Goal: Use online tool/utility: Utilize a website feature to perform a specific function

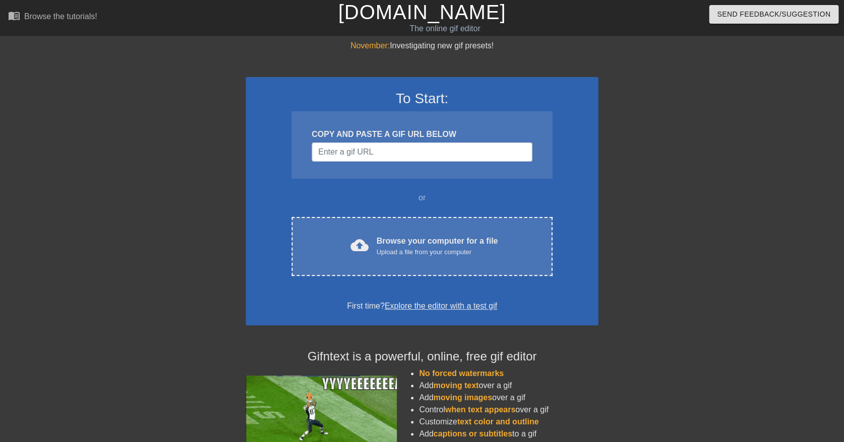
click at [358, 137] on div "COPY AND PASTE A GIF URL BELOW" at bounding box center [422, 134] width 220 height 12
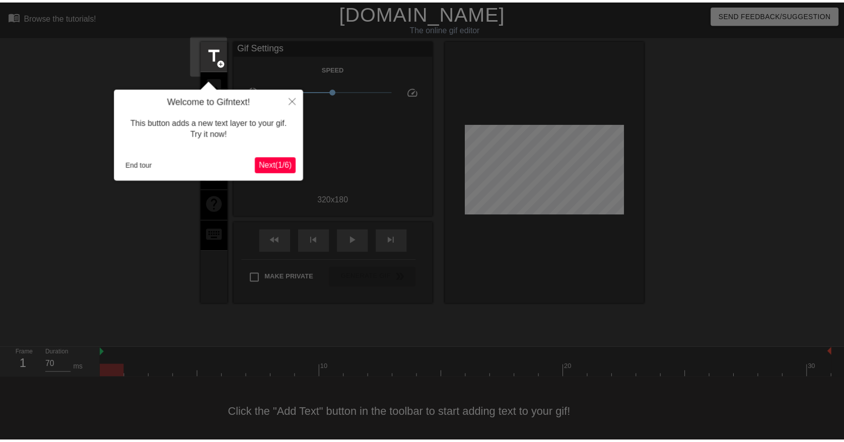
scroll to position [6, 0]
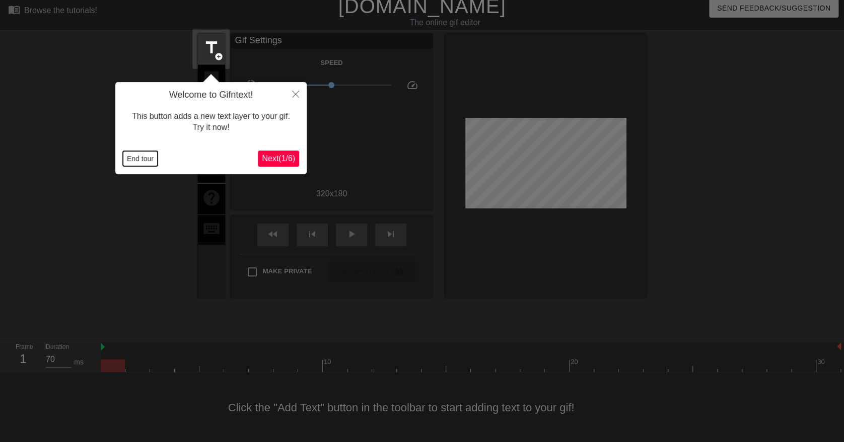
click at [146, 151] on button "End tour" at bounding box center [140, 158] width 35 height 15
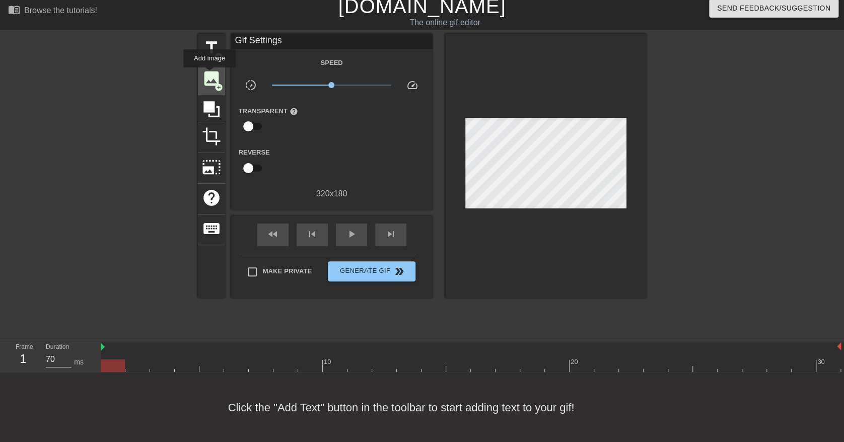
click at [207, 72] on span "image" at bounding box center [211, 78] width 19 height 19
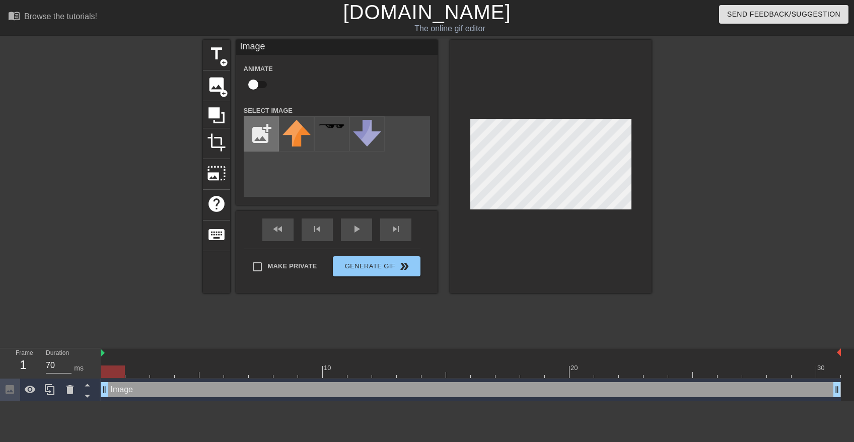
click at [262, 137] on input "file" at bounding box center [261, 134] width 34 height 34
type input "C:\fakepath\[PERSON_NAME] magic.png"
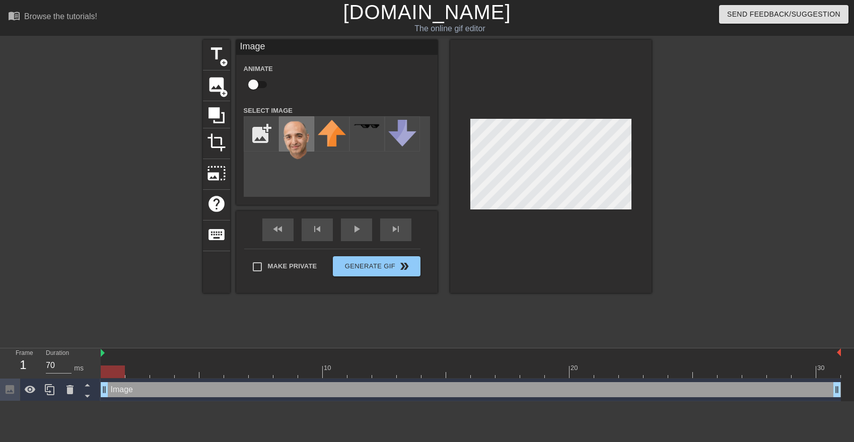
click at [301, 135] on img at bounding box center [296, 140] width 28 height 40
click at [261, 86] on input "checkbox" at bounding box center [253, 84] width 57 height 19
checkbox input "true"
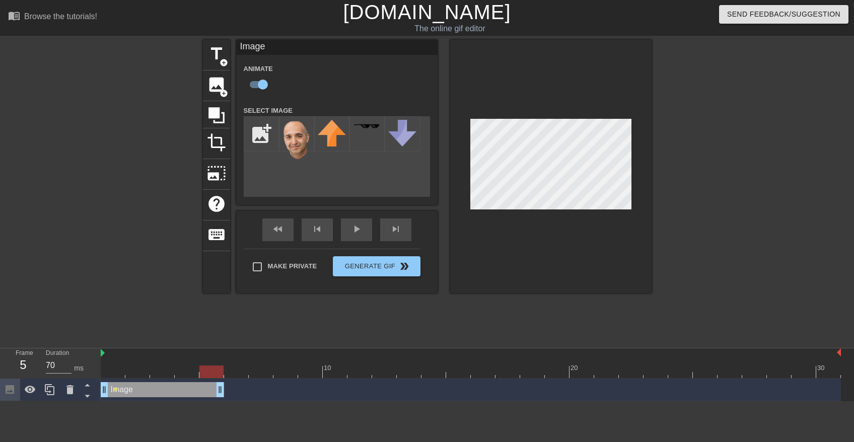
drag, startPoint x: 837, startPoint y: 387, endPoint x: 227, endPoint y: 396, distance: 610.2
click at [227, 396] on div "Image drag_handle drag_handle lens" at bounding box center [471, 389] width 740 height 15
click at [105, 368] on div at bounding box center [471, 371] width 740 height 13
click at [139, 368] on div at bounding box center [471, 371] width 740 height 13
click at [160, 370] on div at bounding box center [471, 371] width 740 height 13
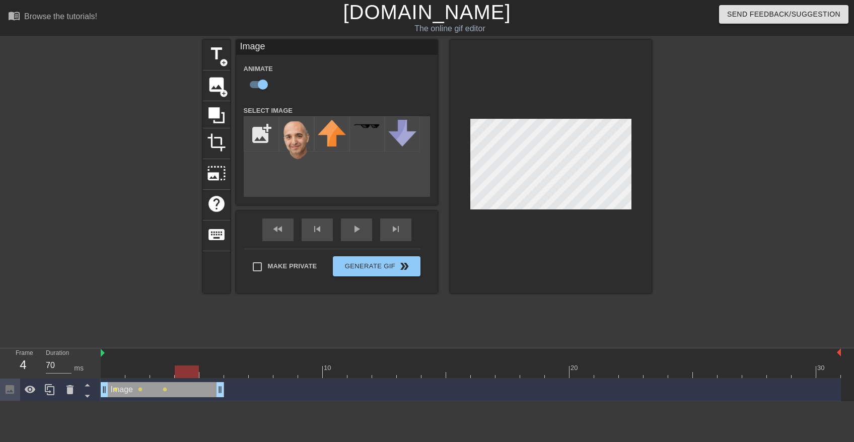
click at [181, 370] on div at bounding box center [471, 371] width 740 height 13
click at [211, 372] on div at bounding box center [471, 371] width 740 height 13
click at [238, 373] on div at bounding box center [471, 371] width 740 height 13
click at [675, 150] on div at bounding box center [738, 191] width 151 height 302
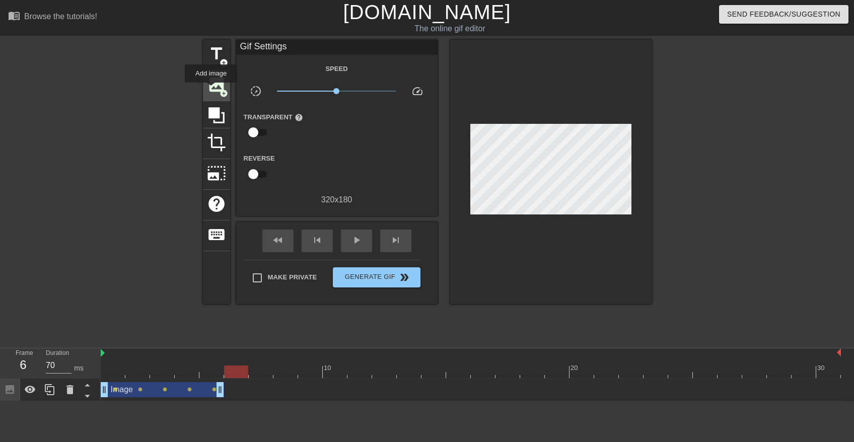
click at [211, 90] on span "image" at bounding box center [216, 84] width 19 height 19
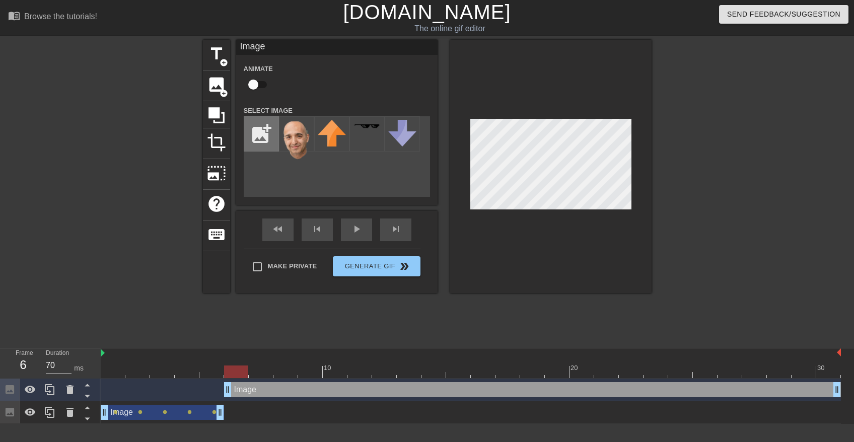
click at [257, 135] on input "file" at bounding box center [261, 134] width 34 height 34
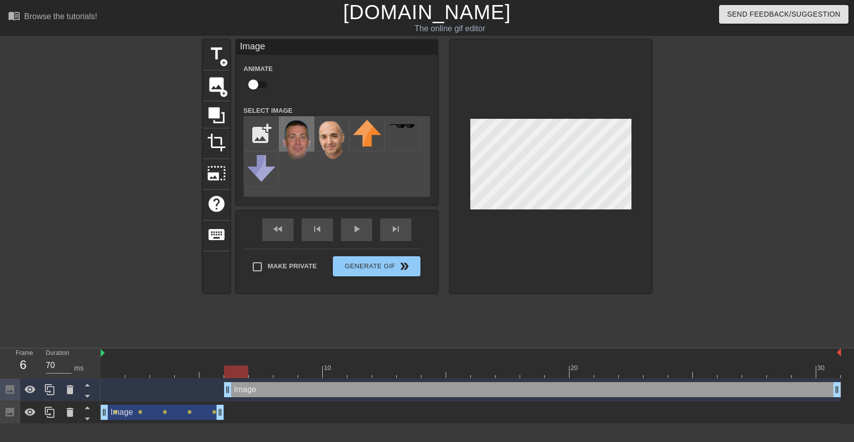
click at [298, 137] on img at bounding box center [296, 139] width 28 height 39
click at [216, 77] on span "image" at bounding box center [216, 84] width 19 height 19
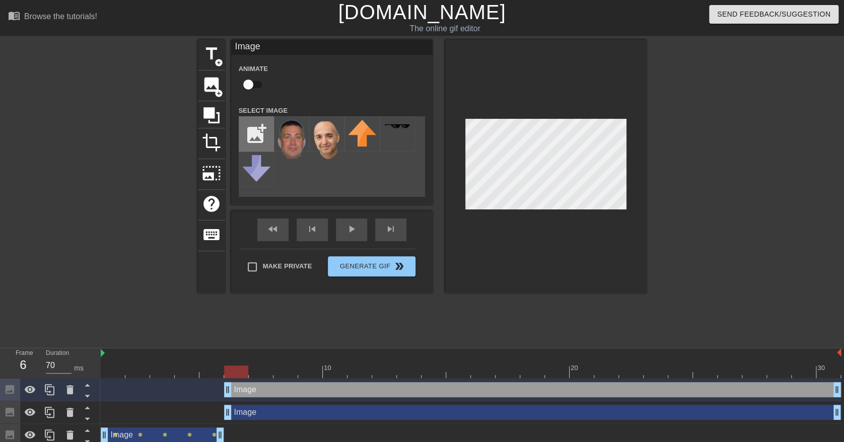
click at [255, 136] on input "file" at bounding box center [256, 134] width 34 height 34
type input "C:\fakepath\hænder.png"
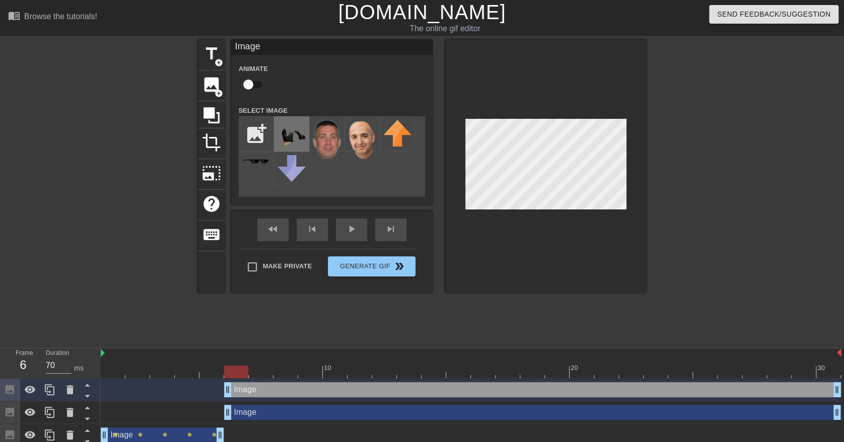
click at [290, 131] on img at bounding box center [291, 133] width 28 height 26
click at [242, 412] on div "Image drag_handle drag_handle" at bounding box center [532, 412] width 617 height 15
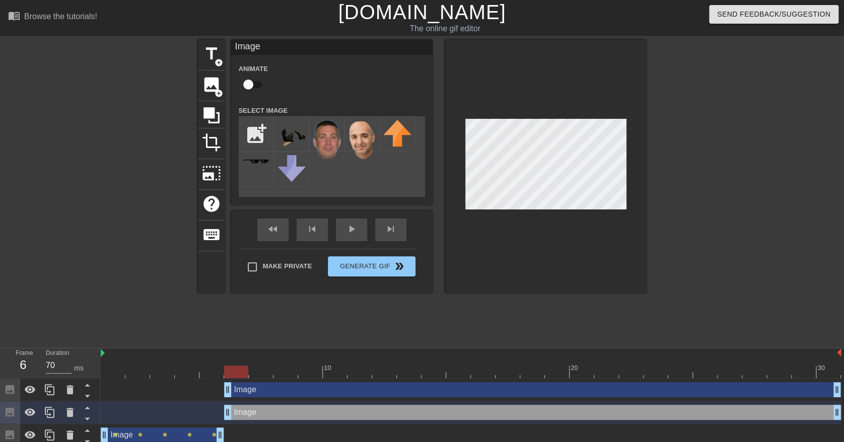
click at [644, 161] on div at bounding box center [545, 166] width 201 height 253
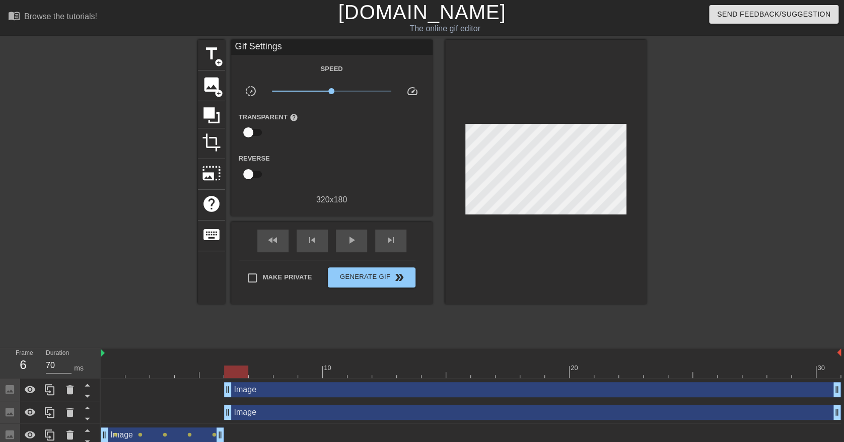
click at [251, 413] on div "Image drag_handle drag_handle" at bounding box center [532, 412] width 617 height 15
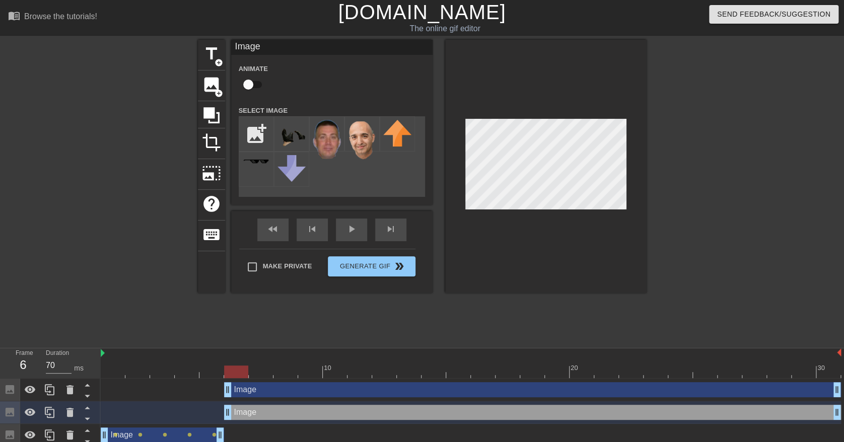
click at [252, 85] on input "checkbox" at bounding box center [247, 84] width 57 height 19
click at [273, 392] on div "Image drag_handle drag_handle" at bounding box center [532, 389] width 617 height 15
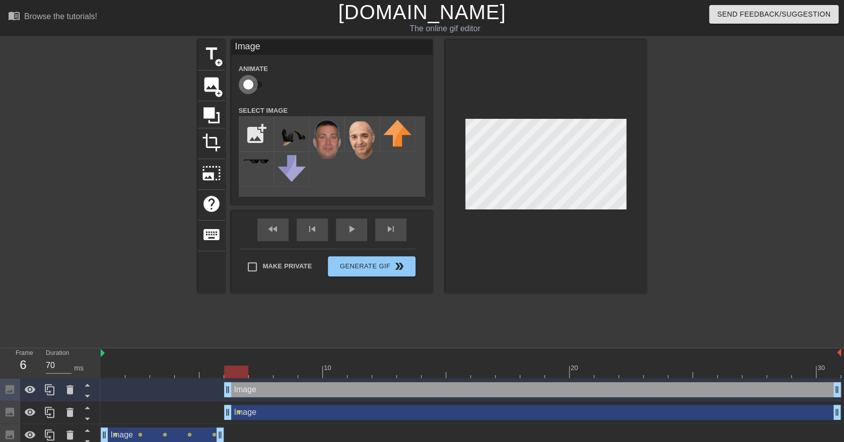
click at [253, 84] on input "checkbox" at bounding box center [247, 84] width 57 height 19
checkbox input "true"
click at [652, 129] on div "title add_circle image add_circle crop photo_size_select_large help keyboard Im…" at bounding box center [422, 191] width 844 height 302
click at [263, 375] on div at bounding box center [471, 371] width 740 height 13
click at [283, 375] on div at bounding box center [471, 371] width 740 height 13
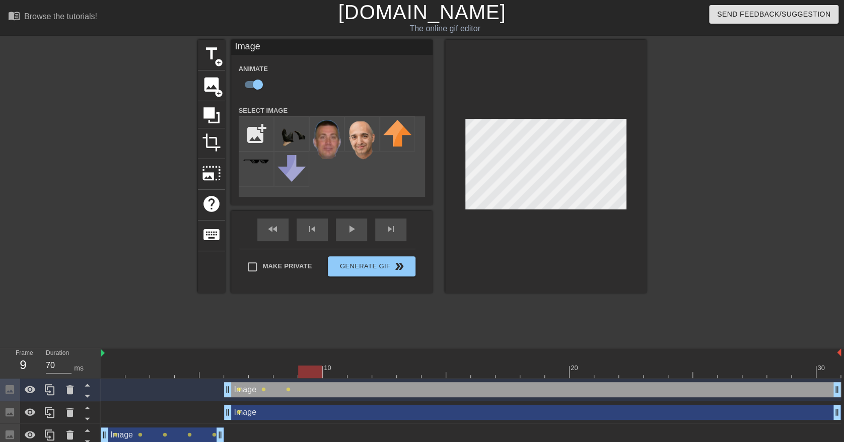
drag, startPoint x: 306, startPoint y: 368, endPoint x: 375, endPoint y: 326, distance: 80.9
click at [306, 368] on div at bounding box center [471, 371] width 740 height 13
click at [267, 411] on div "Image drag_handle drag_handle" at bounding box center [532, 412] width 617 height 15
click at [341, 374] on div at bounding box center [471, 371] width 740 height 13
click at [362, 372] on div at bounding box center [471, 371] width 740 height 13
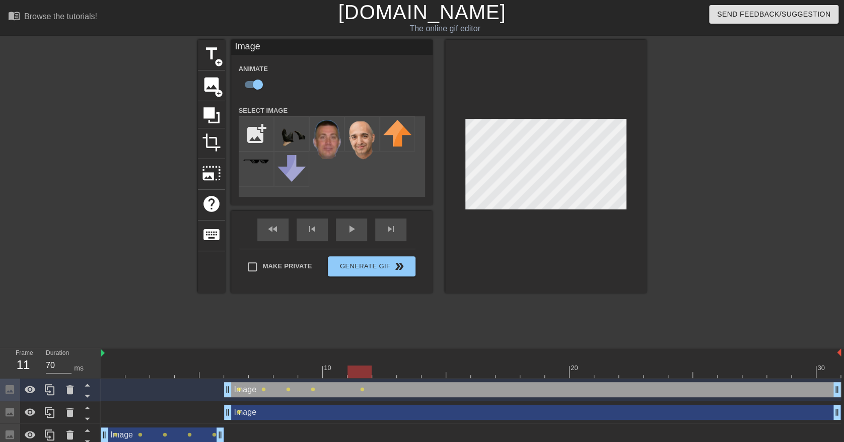
click at [386, 370] on div at bounding box center [471, 371] width 740 height 13
click at [413, 372] on div at bounding box center [471, 371] width 740 height 13
click at [438, 373] on div at bounding box center [471, 371] width 740 height 13
click at [459, 369] on div at bounding box center [471, 371] width 740 height 13
click at [485, 366] on div at bounding box center [471, 371] width 740 height 13
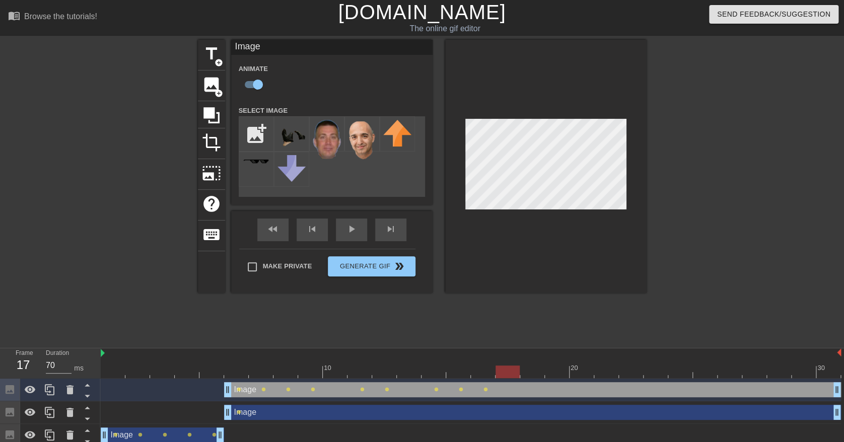
click at [509, 369] on div at bounding box center [471, 371] width 740 height 13
click at [532, 366] on div at bounding box center [471, 371] width 740 height 13
click at [552, 370] on div at bounding box center [471, 371] width 740 height 13
click at [582, 370] on div at bounding box center [471, 371] width 740 height 13
click at [601, 367] on div at bounding box center [471, 371] width 740 height 13
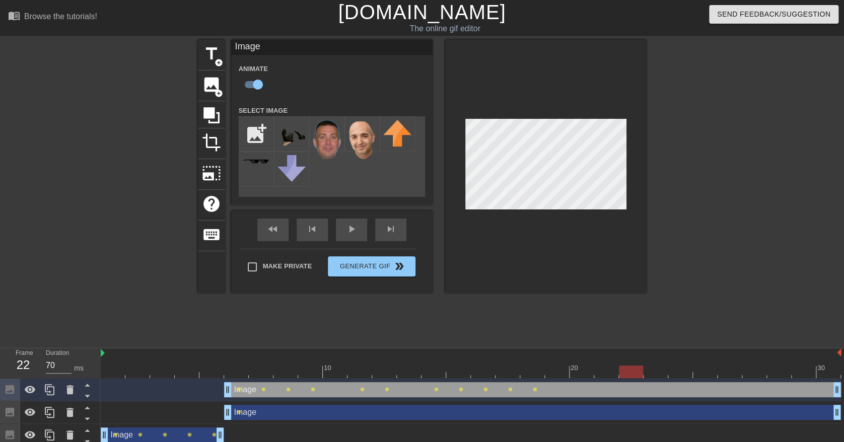
click at [631, 366] on div at bounding box center [471, 371] width 740 height 13
click at [651, 369] on div at bounding box center [471, 371] width 740 height 13
click at [674, 372] on div at bounding box center [471, 371] width 740 height 13
click at [697, 375] on div at bounding box center [471, 371] width 740 height 13
click at [726, 374] on div at bounding box center [471, 371] width 740 height 13
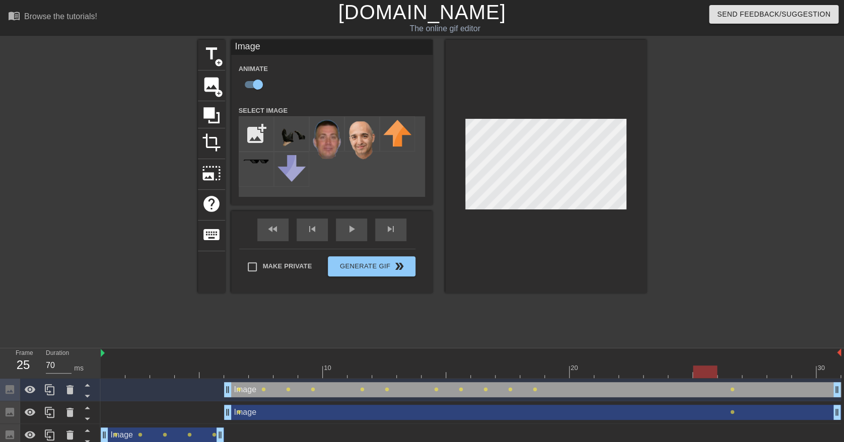
click at [701, 371] on div at bounding box center [471, 371] width 740 height 13
click at [731, 373] on div at bounding box center [471, 371] width 740 height 13
drag, startPoint x: 762, startPoint y: 372, endPoint x: 770, endPoint y: 373, distance: 7.6
click at [763, 373] on div at bounding box center [471, 371] width 740 height 13
click at [781, 367] on div at bounding box center [471, 371] width 740 height 13
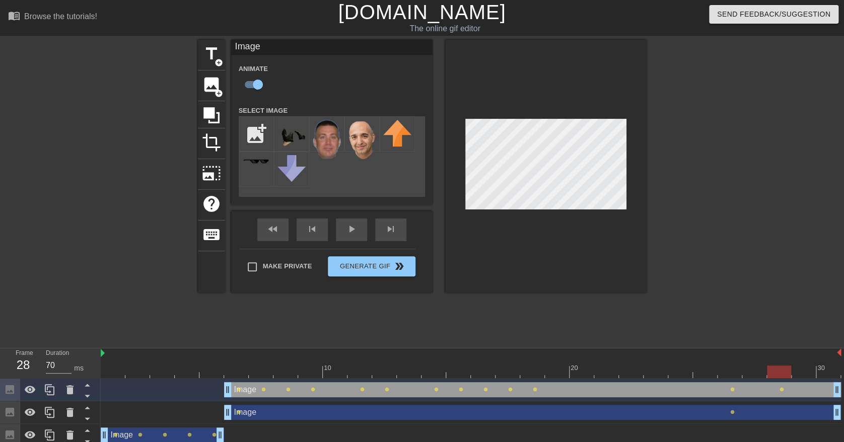
click at [801, 365] on div at bounding box center [471, 371] width 740 height 13
click at [824, 369] on div at bounding box center [471, 371] width 740 height 13
click at [699, 154] on div at bounding box center [733, 191] width 151 height 302
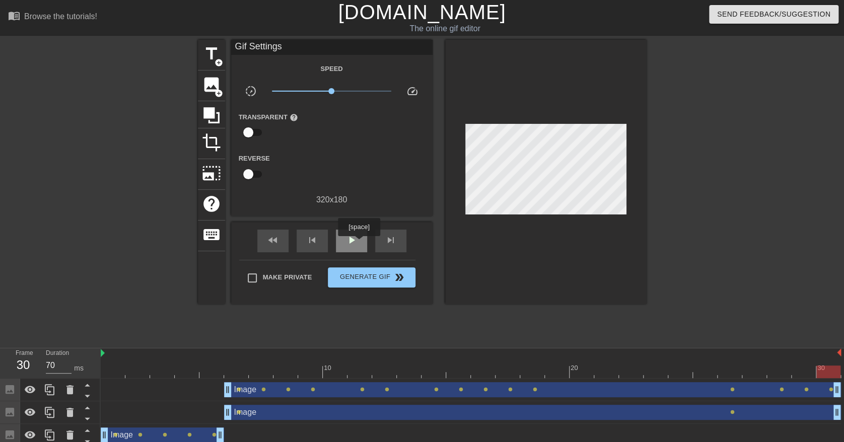
click at [358, 243] on div "play_arrow" at bounding box center [351, 241] width 31 height 23
click at [342, 244] on div "pause" at bounding box center [351, 241] width 31 height 23
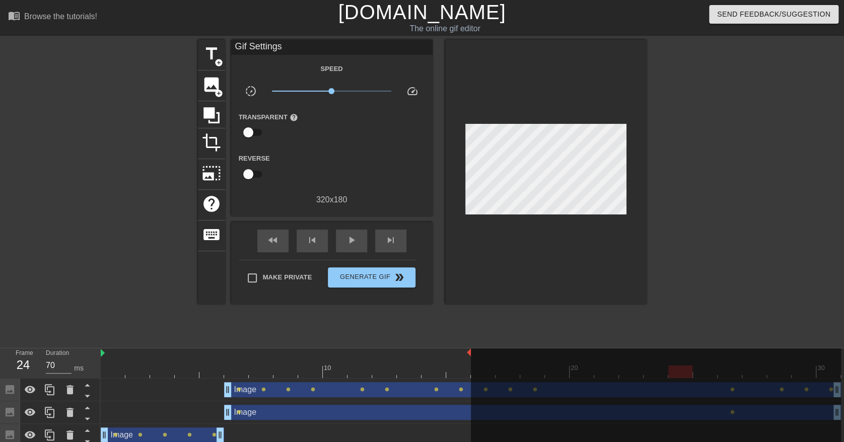
drag, startPoint x: 841, startPoint y: 355, endPoint x: 477, endPoint y: 355, distance: 363.9
click at [477, 355] on div "10 20 30" at bounding box center [471, 363] width 740 height 30
click at [343, 234] on div "play_arrow" at bounding box center [351, 241] width 31 height 23
click at [370, 277] on span "Generate Gif double_arrow" at bounding box center [371, 277] width 79 height 12
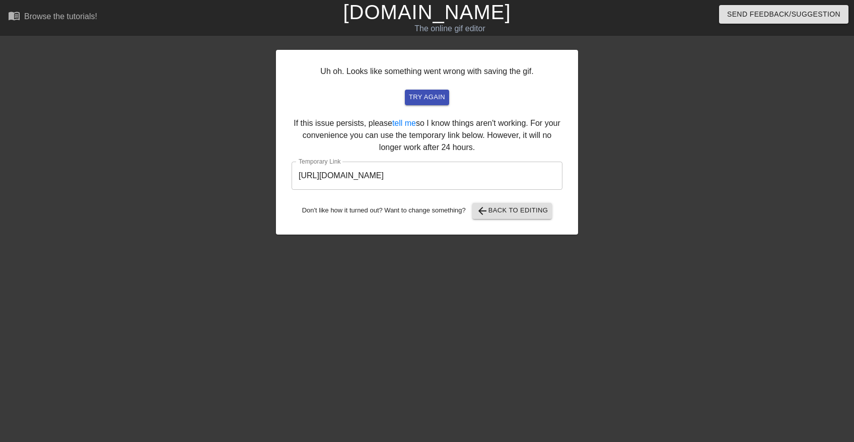
click at [499, 169] on input "[URL][DOMAIN_NAME]" at bounding box center [426, 176] width 271 height 28
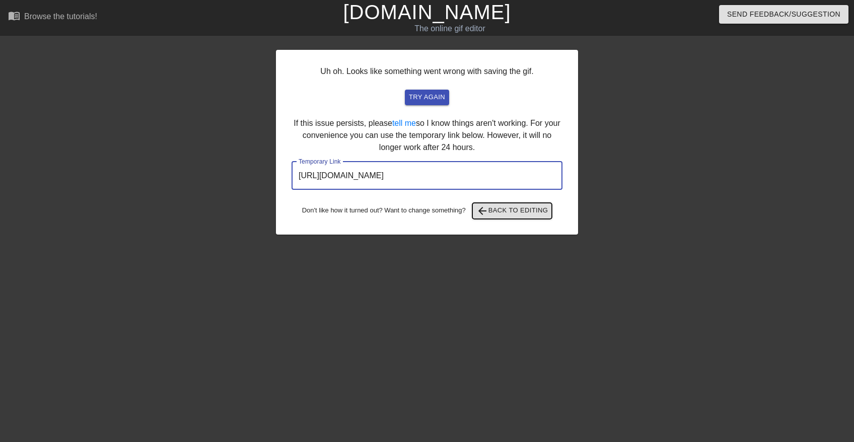
click at [492, 212] on span "arrow_back Back to Editing" at bounding box center [512, 211] width 72 height 12
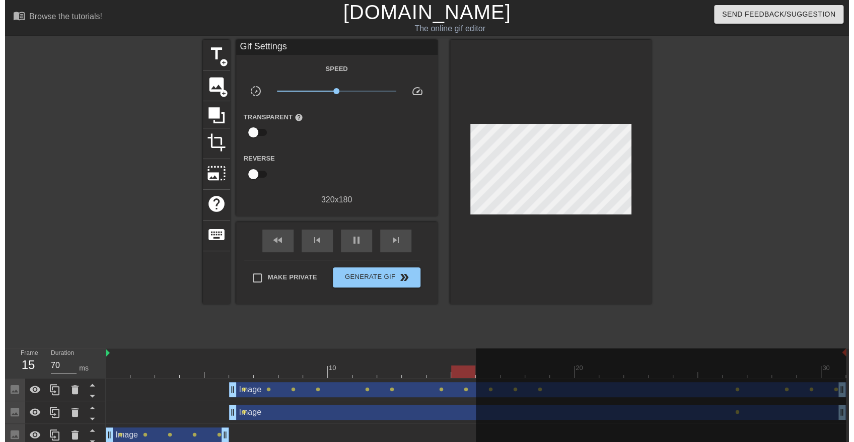
scroll to position [1, 0]
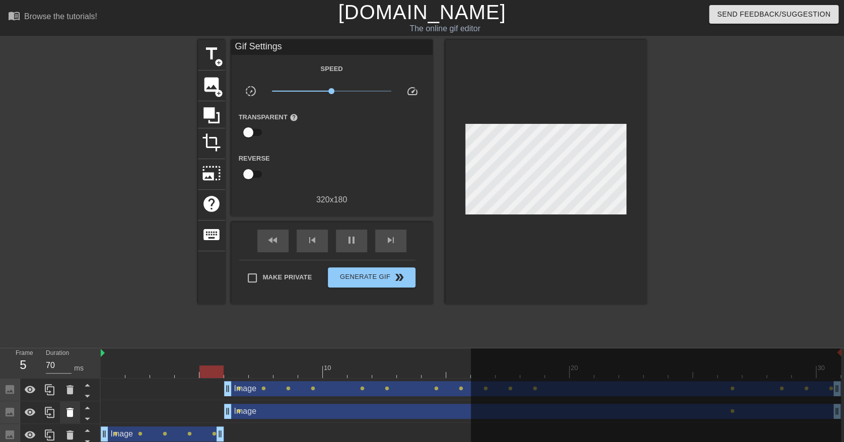
click at [69, 408] on icon at bounding box center [70, 412] width 12 height 12
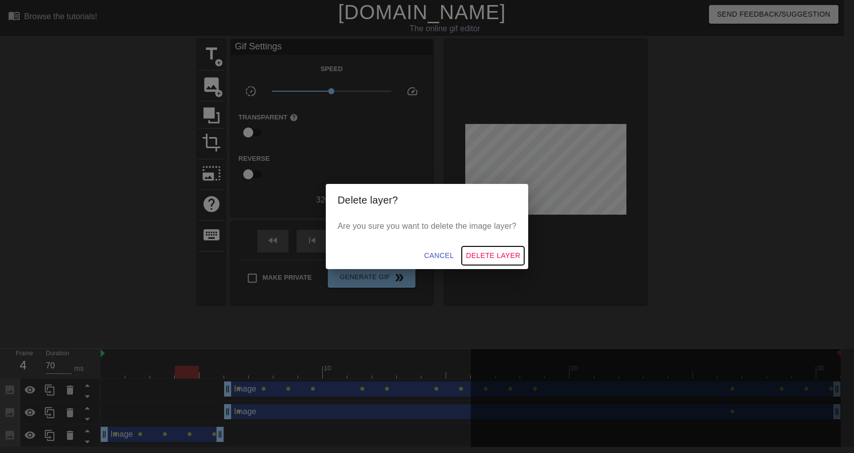
click at [492, 252] on span "Delete Layer" at bounding box center [493, 255] width 54 height 13
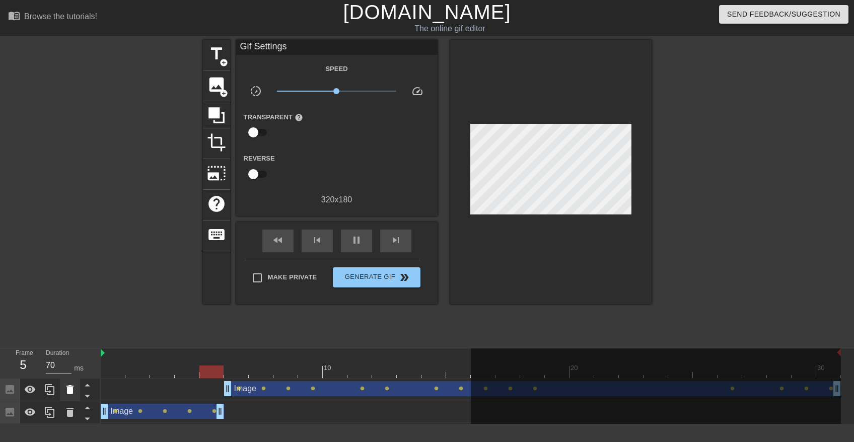
click at [72, 388] on icon at bounding box center [69, 389] width 7 height 9
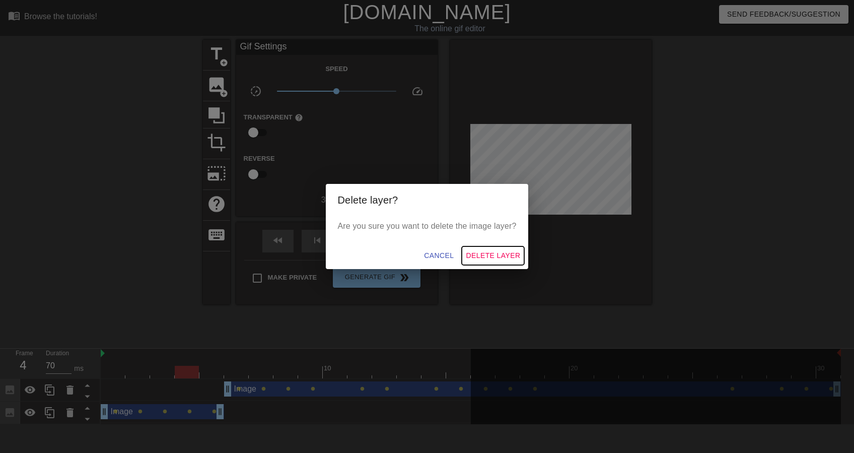
click at [478, 255] on span "Delete Layer" at bounding box center [493, 255] width 54 height 13
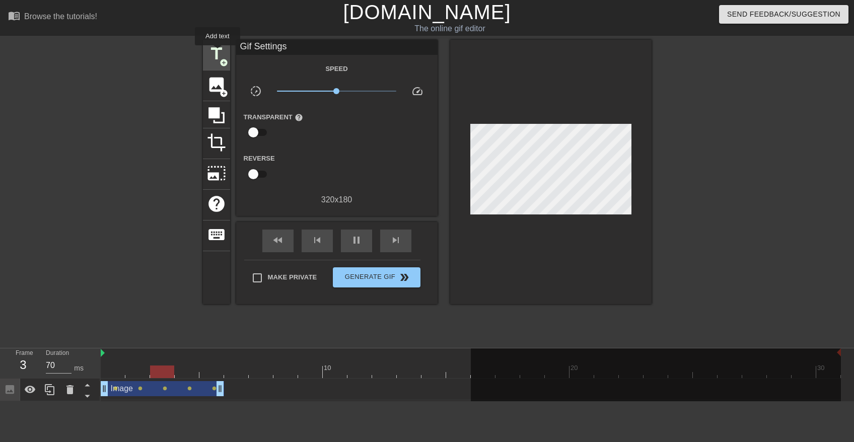
click at [217, 52] on span "title" at bounding box center [216, 53] width 19 height 19
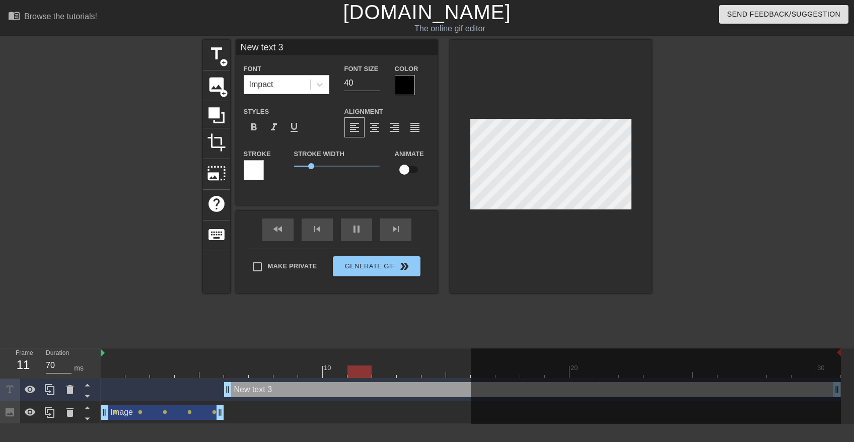
scroll to position [1, 1]
type input "B"
type textarea "B"
type input "BJ"
type textarea "BJ"
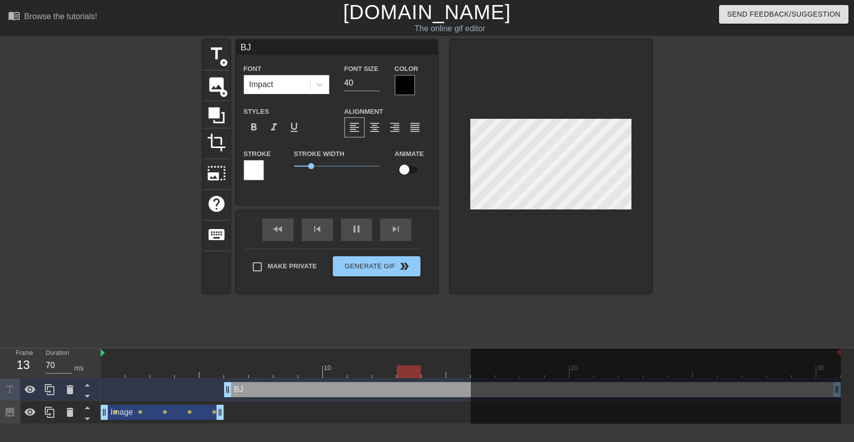
type input "BJQ"
type textarea "BJQ"
type input "BJQL"
type textarea "BJQL"
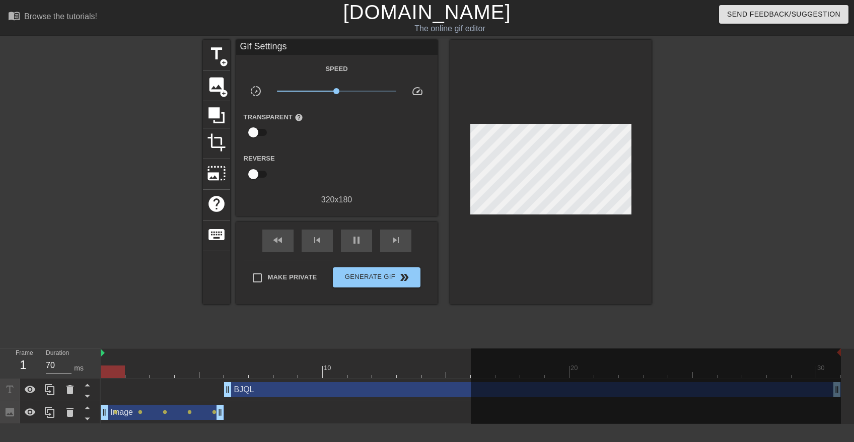
click at [424, 323] on div "title add_circle image add_circle crop photo_size_select_large help keyboard Gi…" at bounding box center [427, 191] width 449 height 302
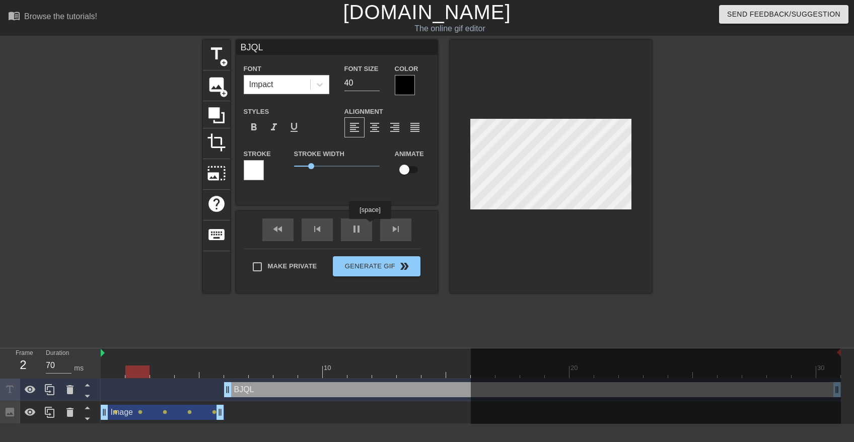
click at [361, 227] on div "fast_rewind skip_previous pause skip_next" at bounding box center [337, 230] width 164 height 38
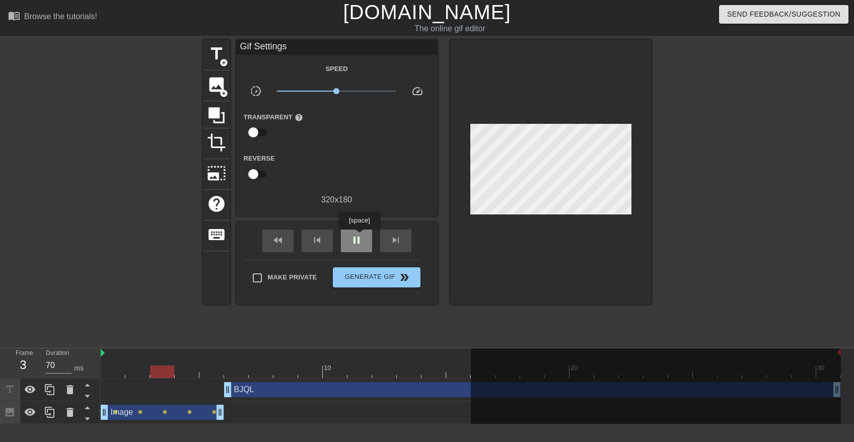
click at [359, 237] on span "pause" at bounding box center [356, 240] width 12 height 12
click at [475, 355] on div at bounding box center [656, 386] width 370 height 77
drag, startPoint x: 839, startPoint y: 351, endPoint x: 550, endPoint y: 352, distance: 288.4
click at [643, 353] on div at bounding box center [656, 386] width 370 height 77
drag, startPoint x: 467, startPoint y: 347, endPoint x: 652, endPoint y: 356, distance: 185.5
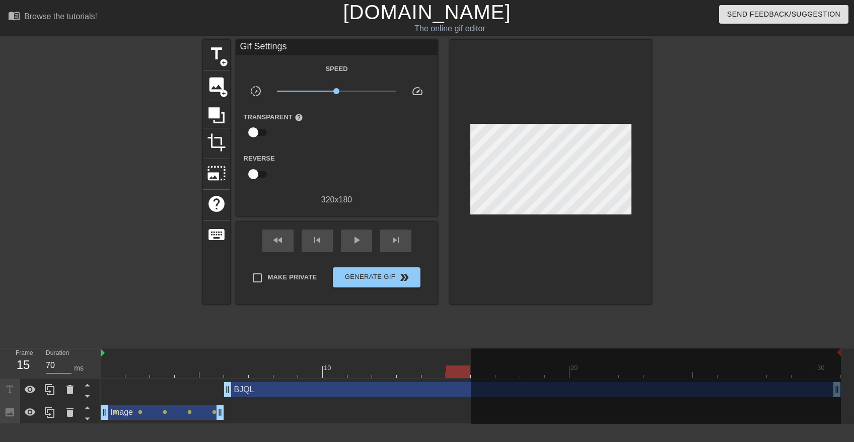
click at [652, 356] on div "Frame 15 Duration 70 ms 10 20 30 BJQL drag_handle drag_handle Image drag_handle…" at bounding box center [427, 386] width 854 height 76
click at [111, 359] on div at bounding box center [113, 364] width 25 height 13
drag, startPoint x: 152, startPoint y: 361, endPoint x: 163, endPoint y: 361, distance: 10.6
click at [153, 360] on div at bounding box center [162, 364] width 25 height 13
click at [182, 359] on div at bounding box center [187, 364] width 25 height 13
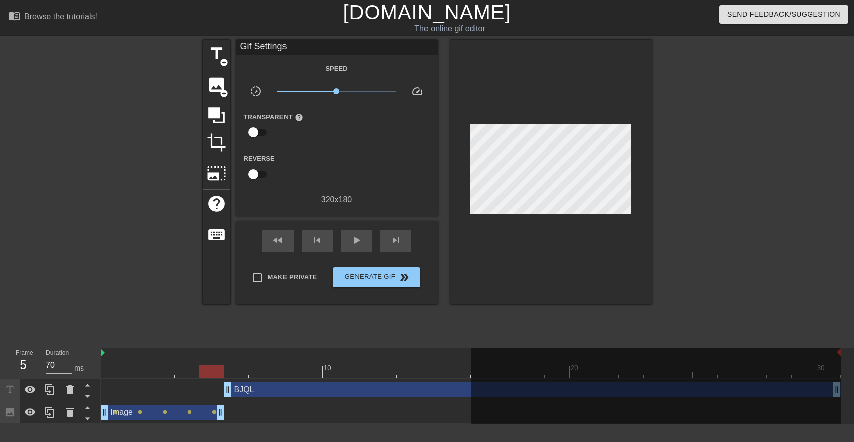
click at [225, 357] on div "10 20 30" at bounding box center [471, 363] width 740 height 30
drag, startPoint x: 344, startPoint y: 355, endPoint x: 418, endPoint y: 354, distance: 74.0
click at [346, 354] on div at bounding box center [471, 353] width 740 height 10
click at [419, 353] on div at bounding box center [471, 353] width 740 height 10
drag, startPoint x: 460, startPoint y: 360, endPoint x: 465, endPoint y: 367, distance: 8.3
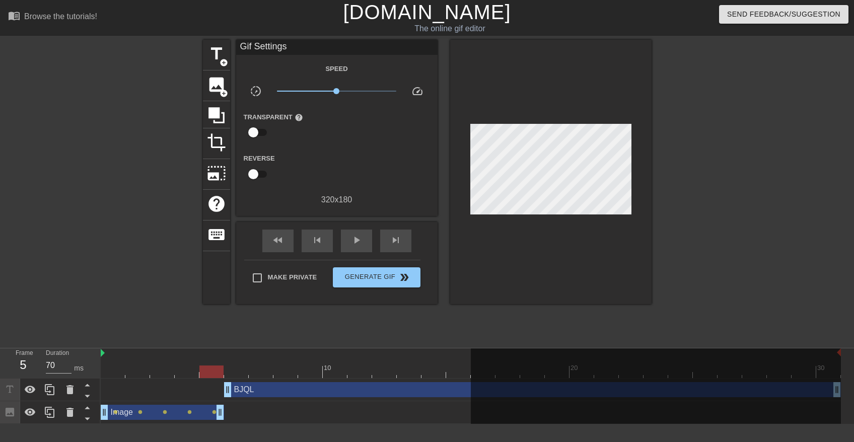
click at [460, 360] on div at bounding box center [458, 364] width 25 height 13
click at [431, 362] on div at bounding box center [433, 364] width 25 height 13
click at [475, 362] on div at bounding box center [656, 386] width 370 height 77
click at [222, 141] on span "crop" at bounding box center [216, 142] width 19 height 19
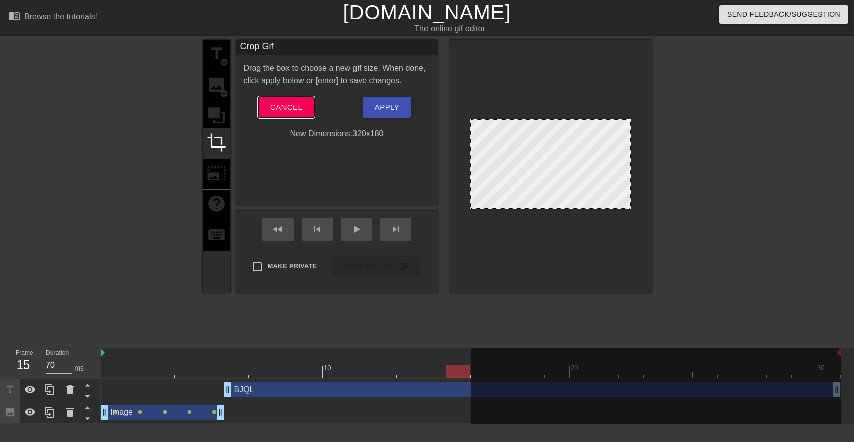
click at [298, 111] on span "Cancel" at bounding box center [286, 107] width 32 height 13
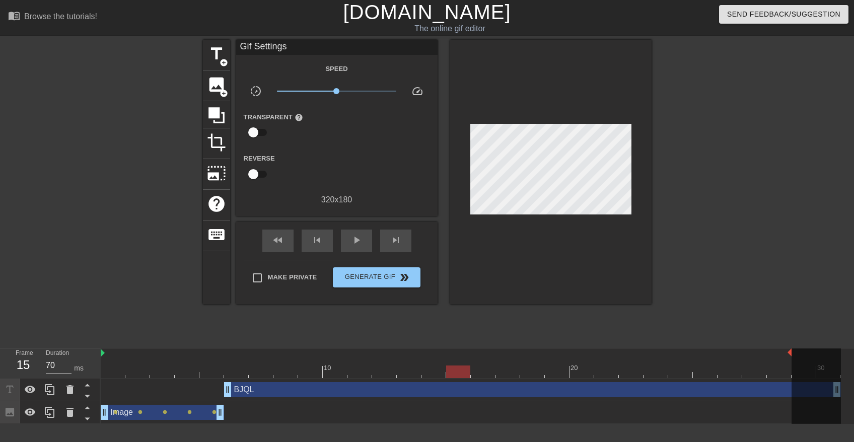
drag, startPoint x: 842, startPoint y: 350, endPoint x: 764, endPoint y: 352, distance: 77.5
drag, startPoint x: 765, startPoint y: 350, endPoint x: 809, endPoint y: 350, distance: 44.3
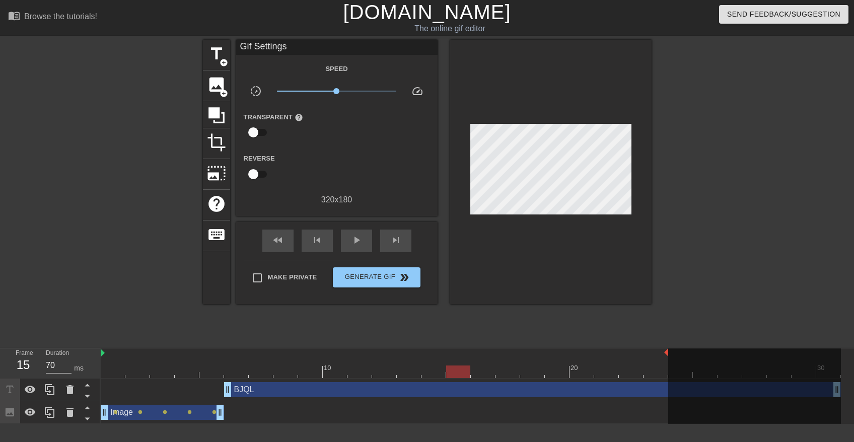
drag, startPoint x: 813, startPoint y: 353, endPoint x: 664, endPoint y: 351, distance: 149.5
click at [358, 241] on span "play_arrow" at bounding box center [356, 240] width 12 height 12
click at [383, 275] on span "Generate Gif double_arrow" at bounding box center [376, 277] width 79 height 12
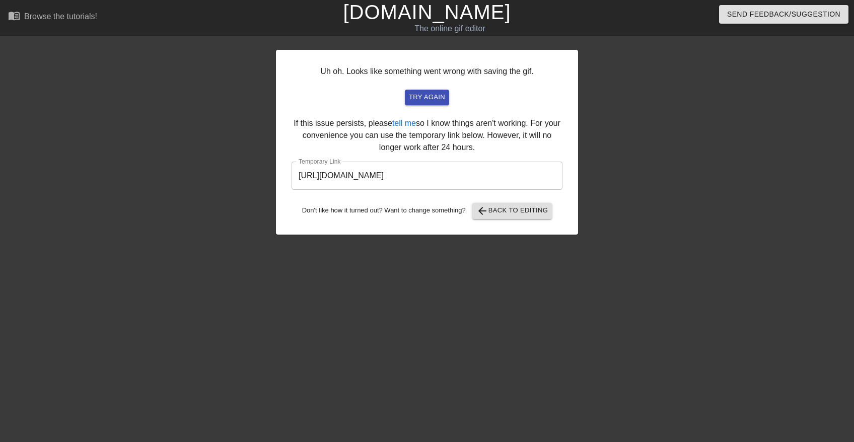
click at [503, 170] on input "[URL][DOMAIN_NAME]" at bounding box center [426, 176] width 271 height 28
